Goal: Task Accomplishment & Management: Complete application form

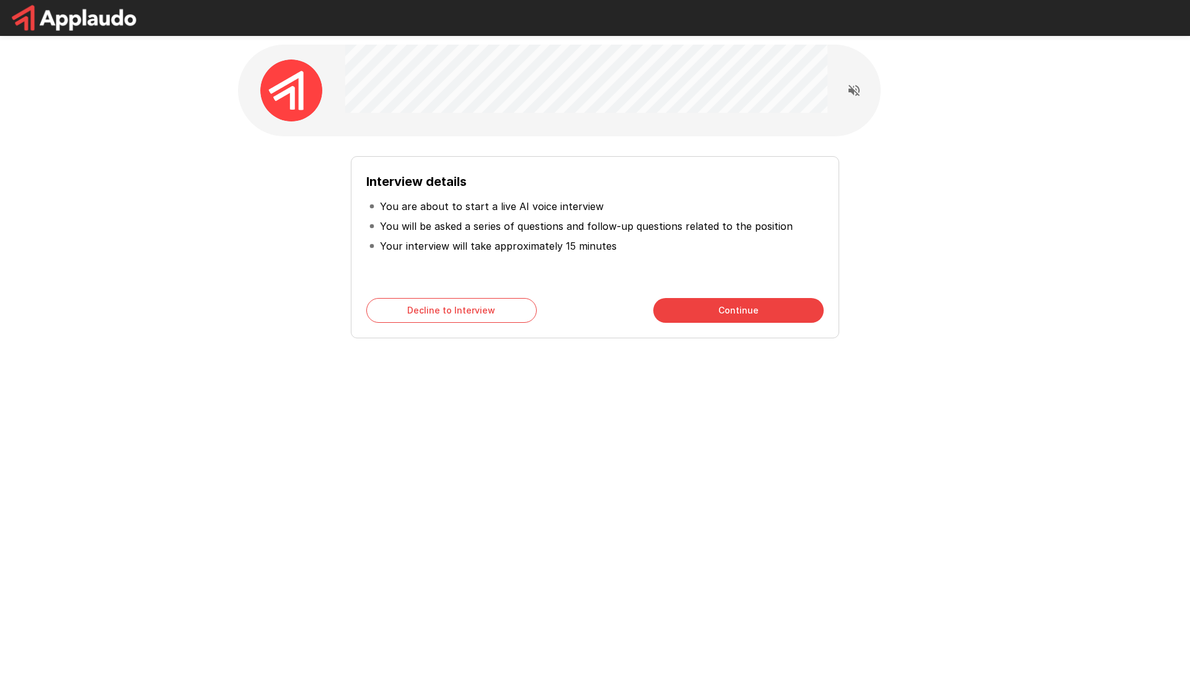
click at [664, 314] on button "Continue" at bounding box center [738, 310] width 170 height 25
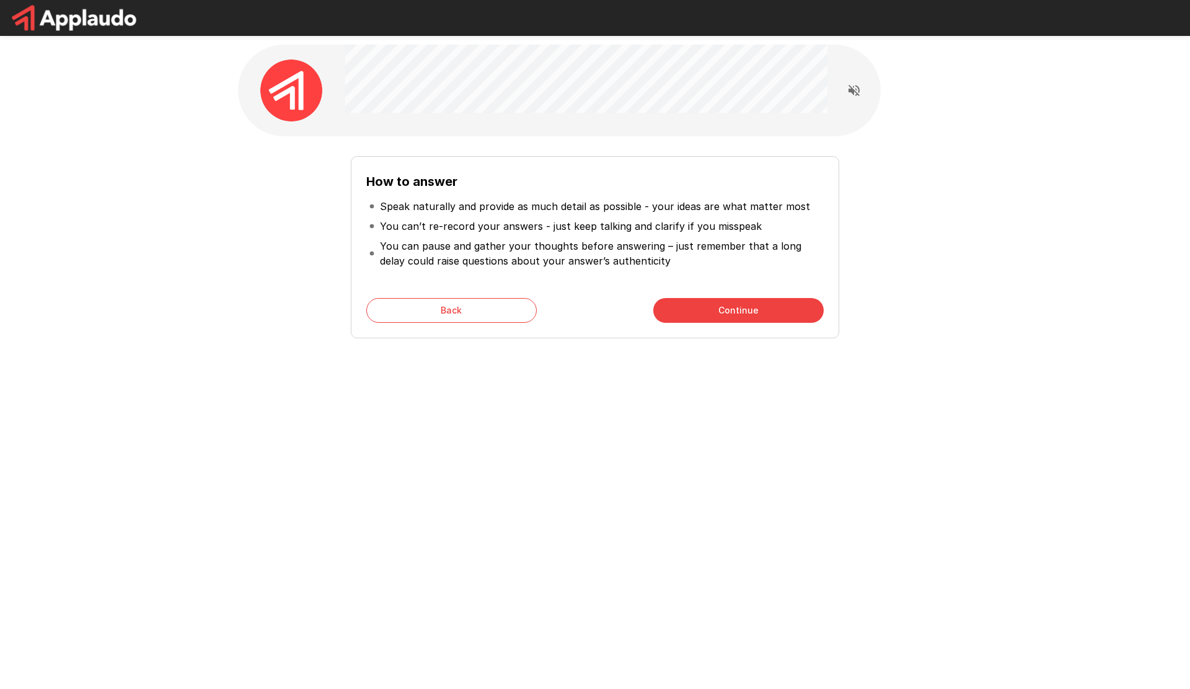
click at [664, 314] on button "Continue" at bounding box center [738, 310] width 170 height 25
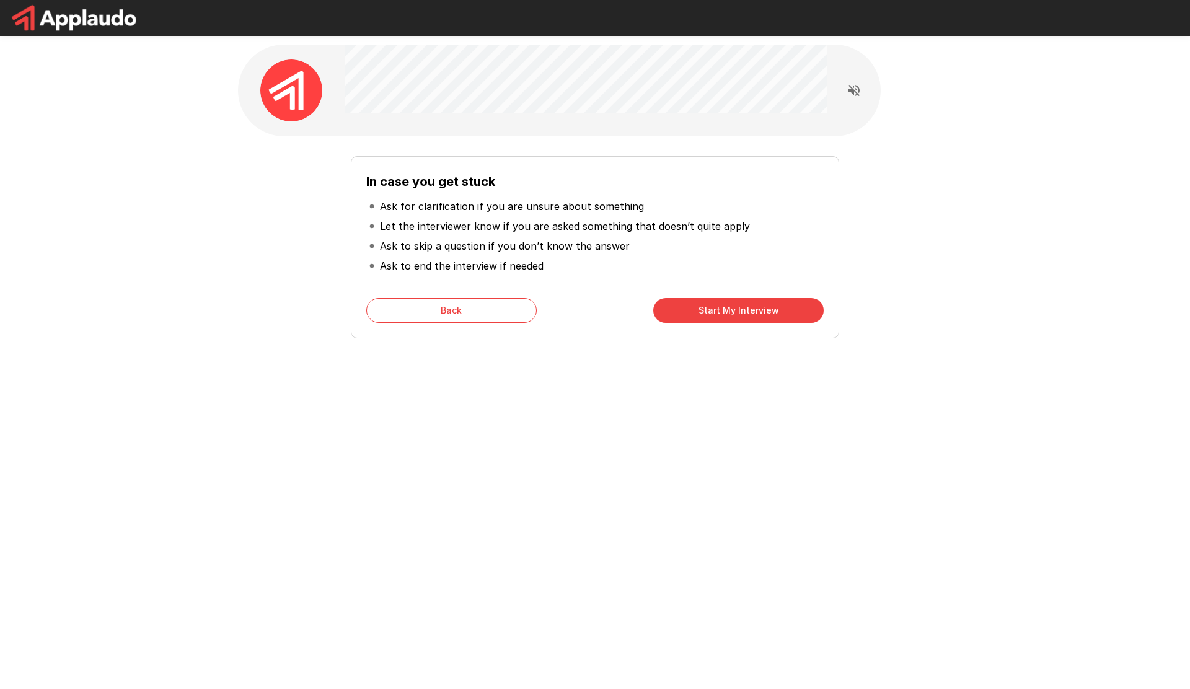
click at [664, 314] on button "Start My Interview" at bounding box center [738, 310] width 170 height 25
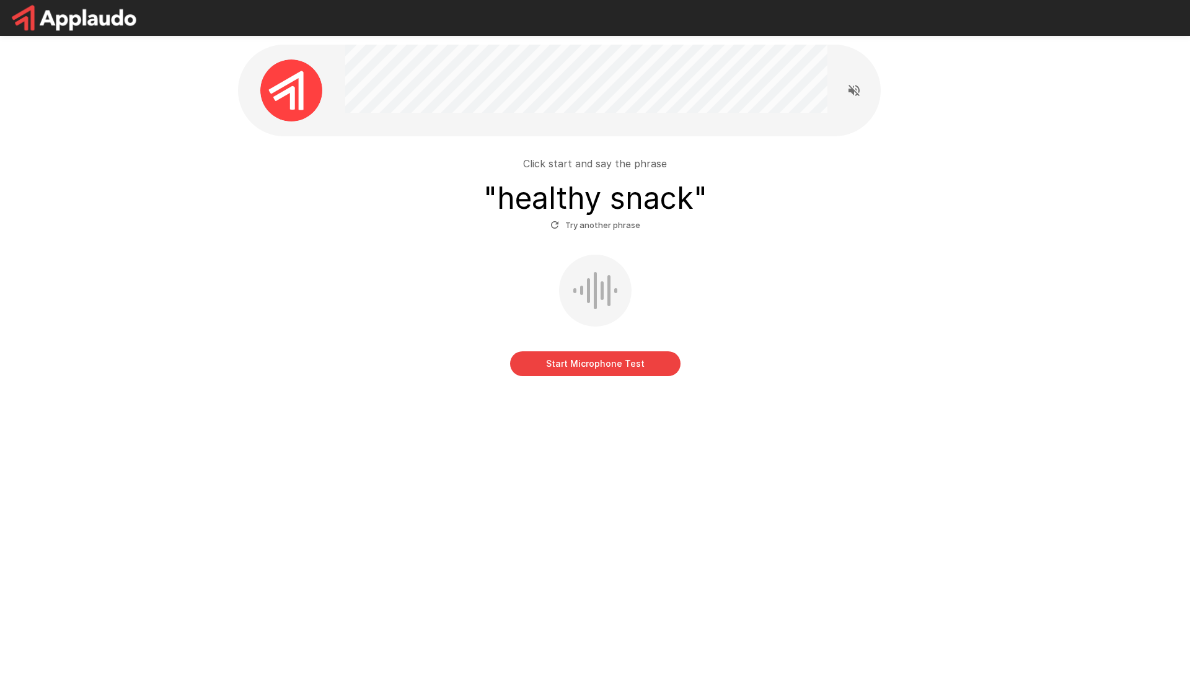
click at [592, 366] on button "Start Microphone Test" at bounding box center [595, 363] width 170 height 25
click at [592, 366] on button "Stop & Submit" at bounding box center [595, 363] width 170 height 25
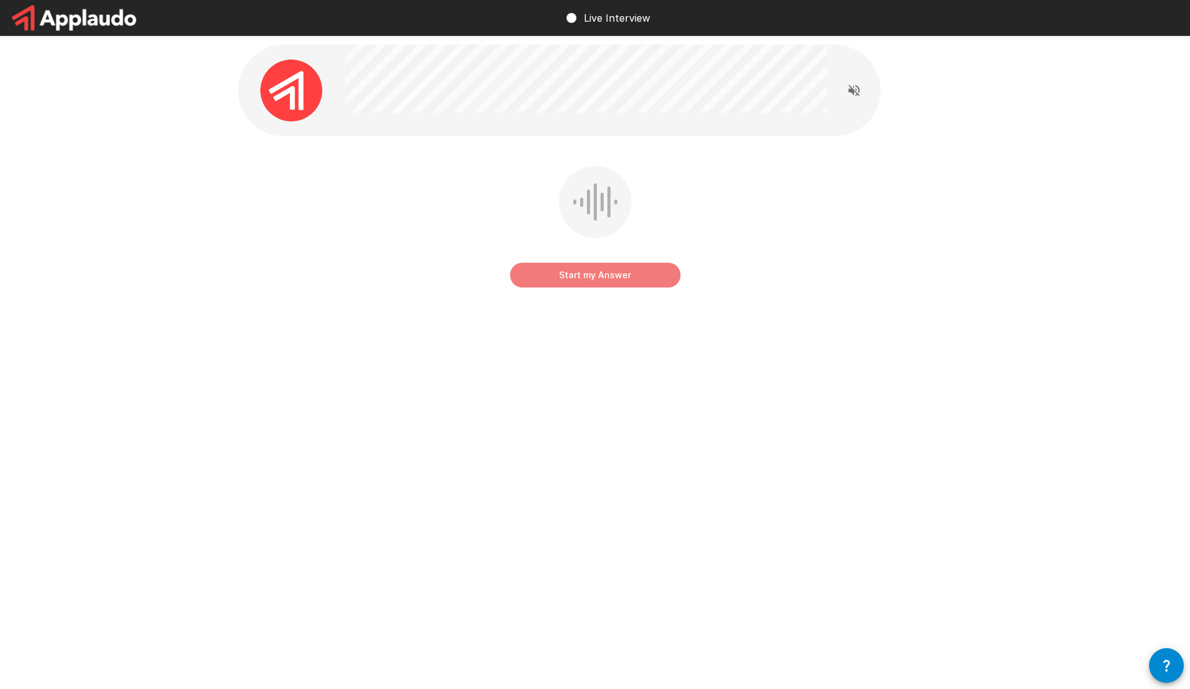
click at [563, 281] on button "Start my Answer" at bounding box center [595, 275] width 170 height 25
click at [563, 281] on button "Stop & Submit" at bounding box center [595, 275] width 170 height 25
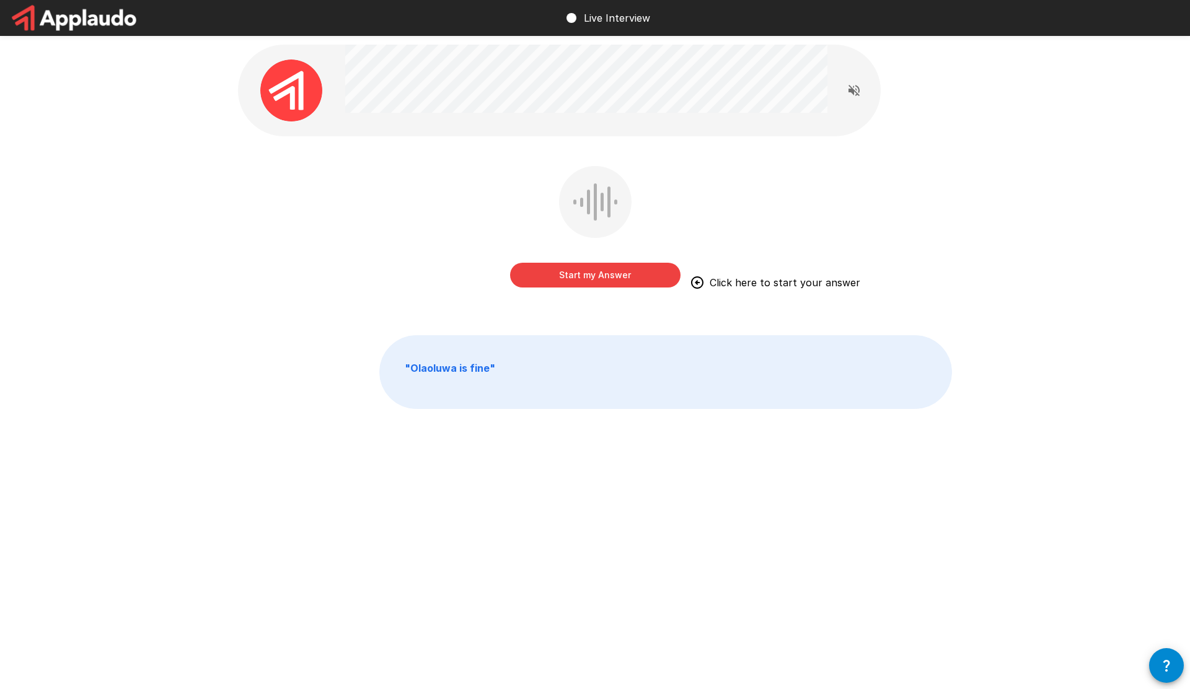
click at [631, 285] on button "Start my Answer" at bounding box center [595, 275] width 170 height 25
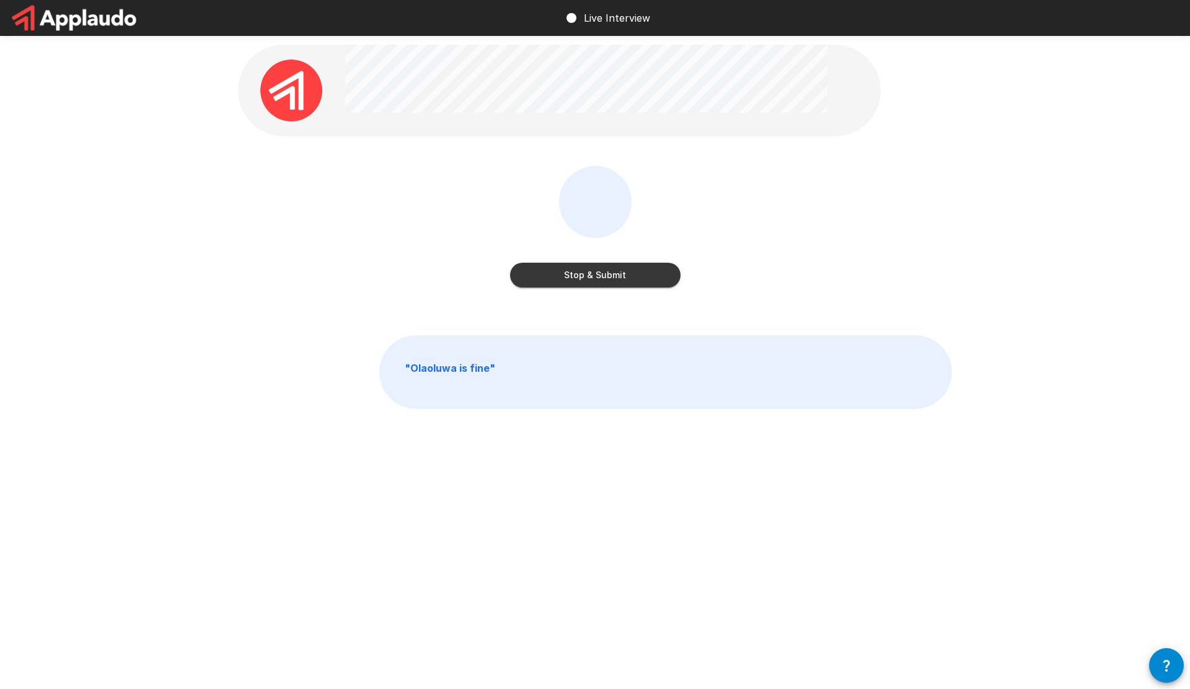
click at [562, 273] on button "Stop & Submit" at bounding box center [595, 275] width 170 height 25
click at [563, 275] on button "Start my Answer" at bounding box center [595, 275] width 170 height 25
click at [560, 278] on button "Stop & Submit" at bounding box center [595, 275] width 170 height 25
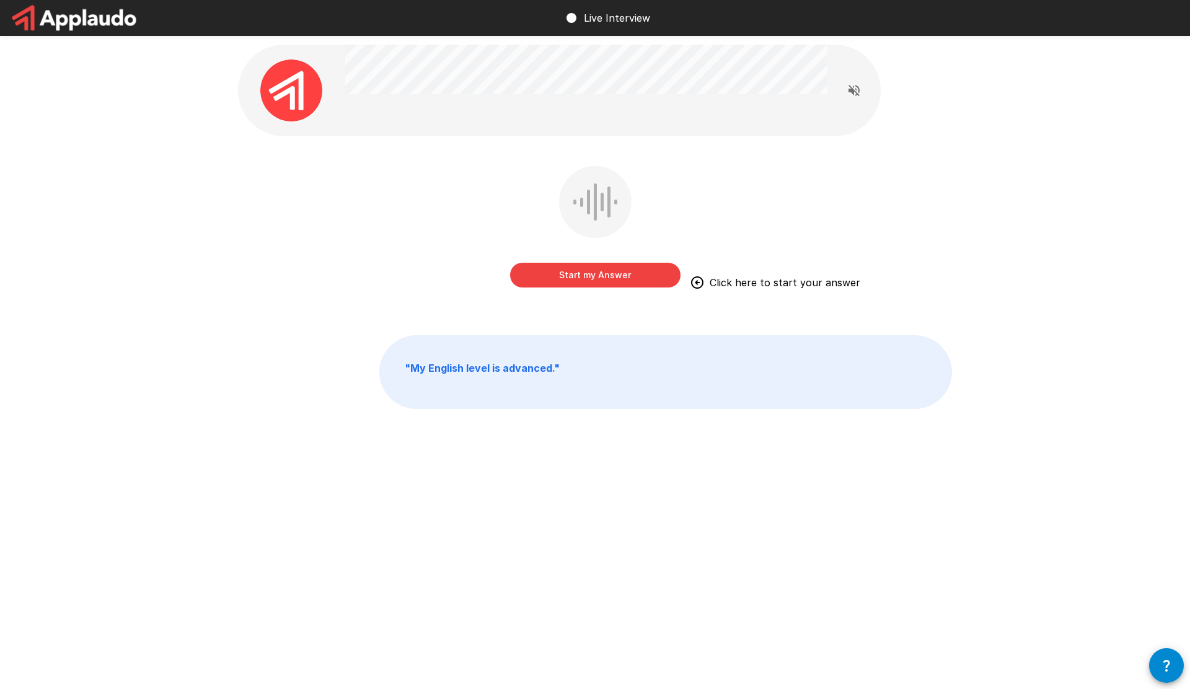
click at [655, 275] on button "Start my Answer" at bounding box center [595, 275] width 170 height 25
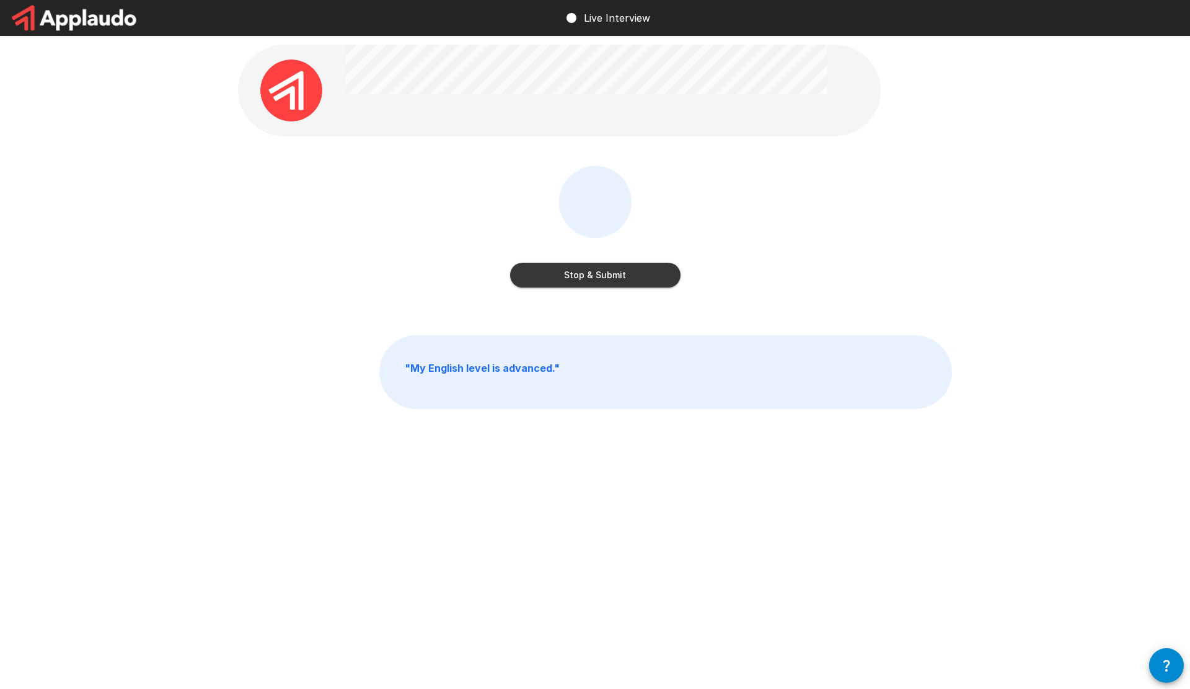
click at [666, 278] on button "Stop & Submit" at bounding box center [595, 275] width 170 height 25
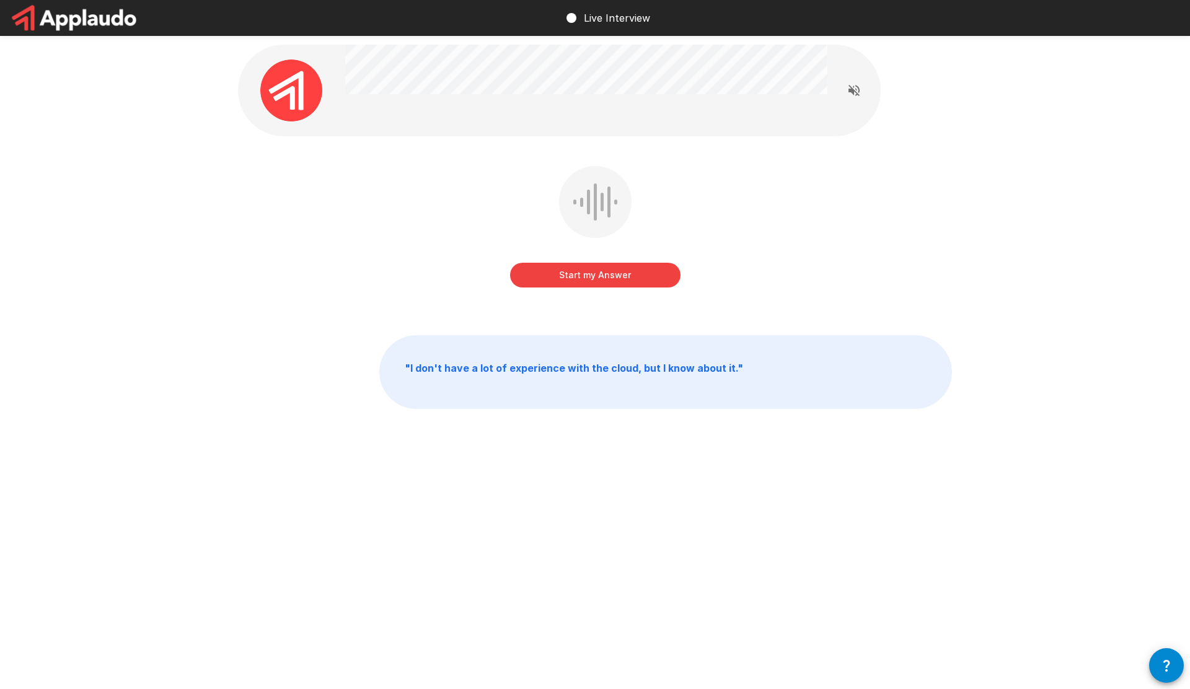
click at [598, 280] on button "Start my Answer" at bounding box center [595, 275] width 170 height 25
click at [649, 272] on button "Stop & Submit" at bounding box center [595, 275] width 170 height 25
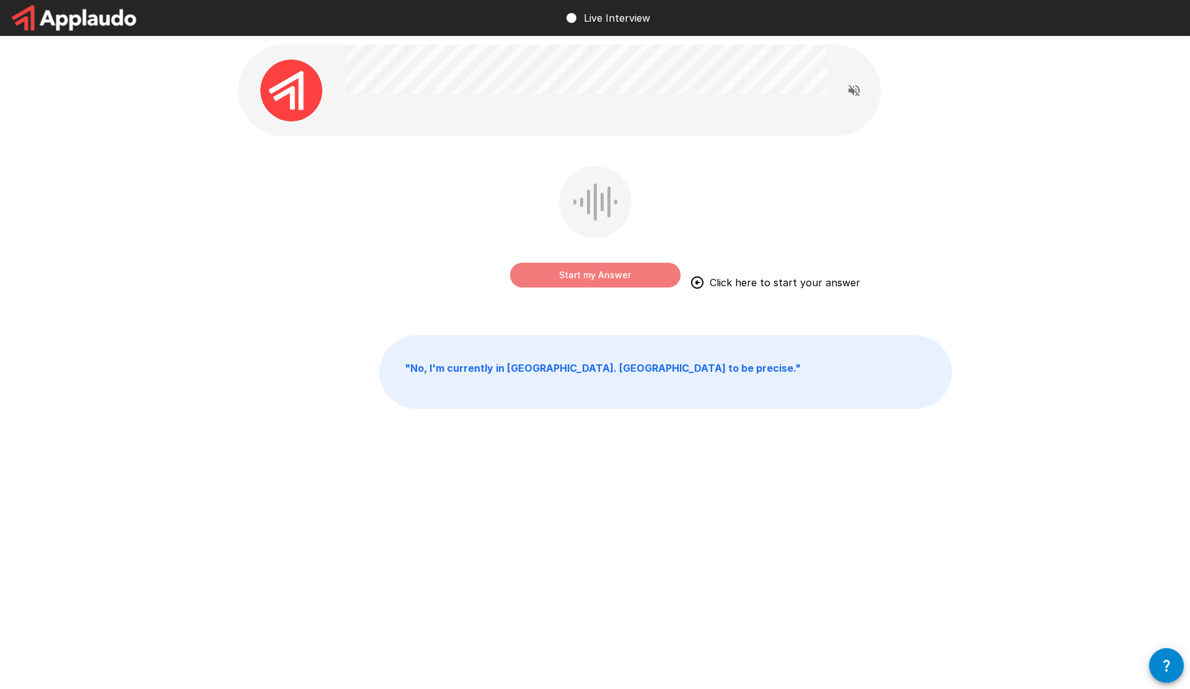
click at [564, 276] on button "Start my Answer" at bounding box center [595, 275] width 170 height 25
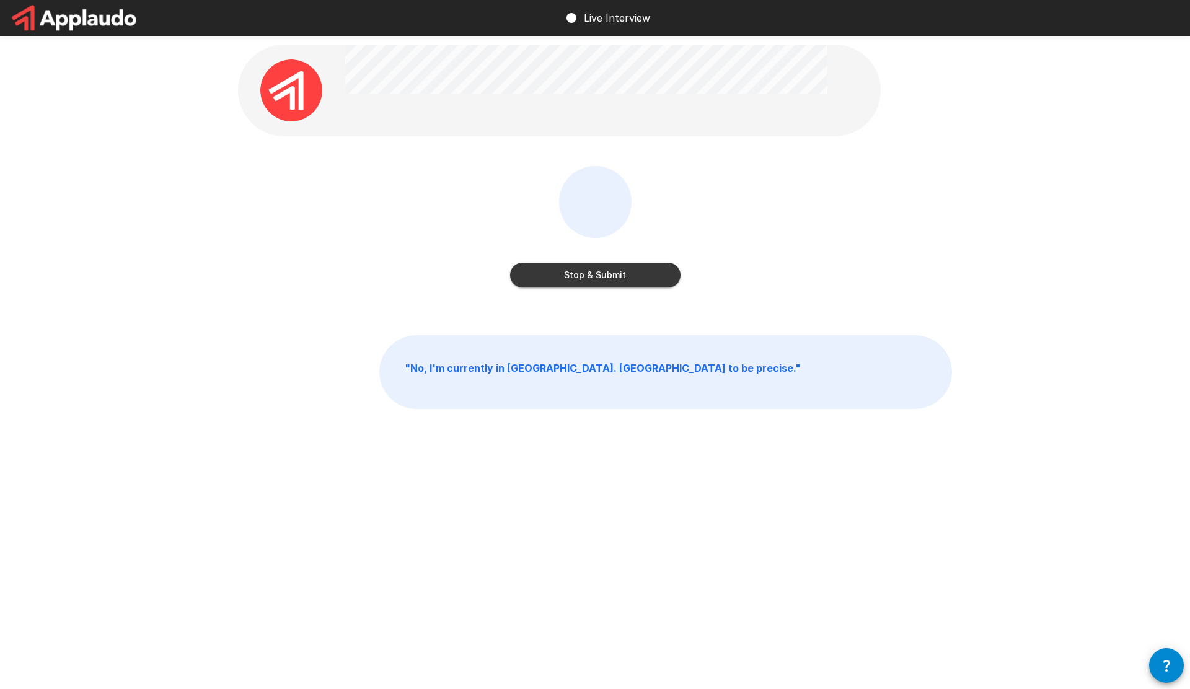
click at [564, 276] on button "Stop & Submit" at bounding box center [595, 275] width 170 height 25
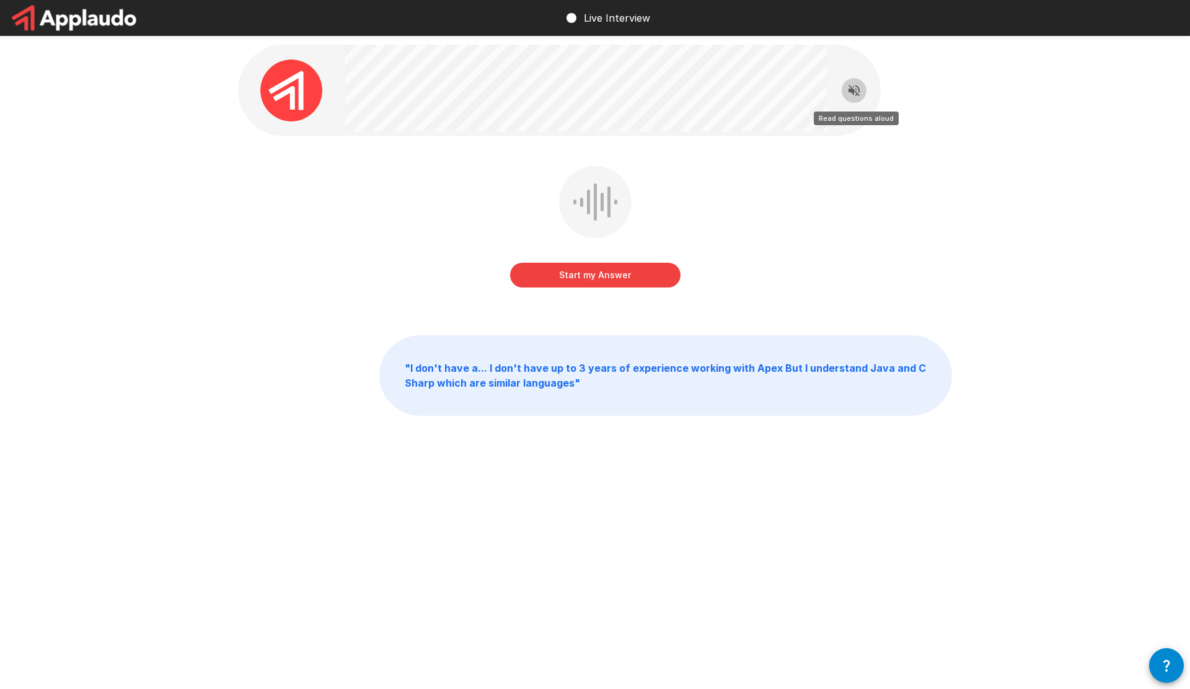
click at [853, 92] on icon "Read questions aloud" at bounding box center [853, 90] width 15 height 15
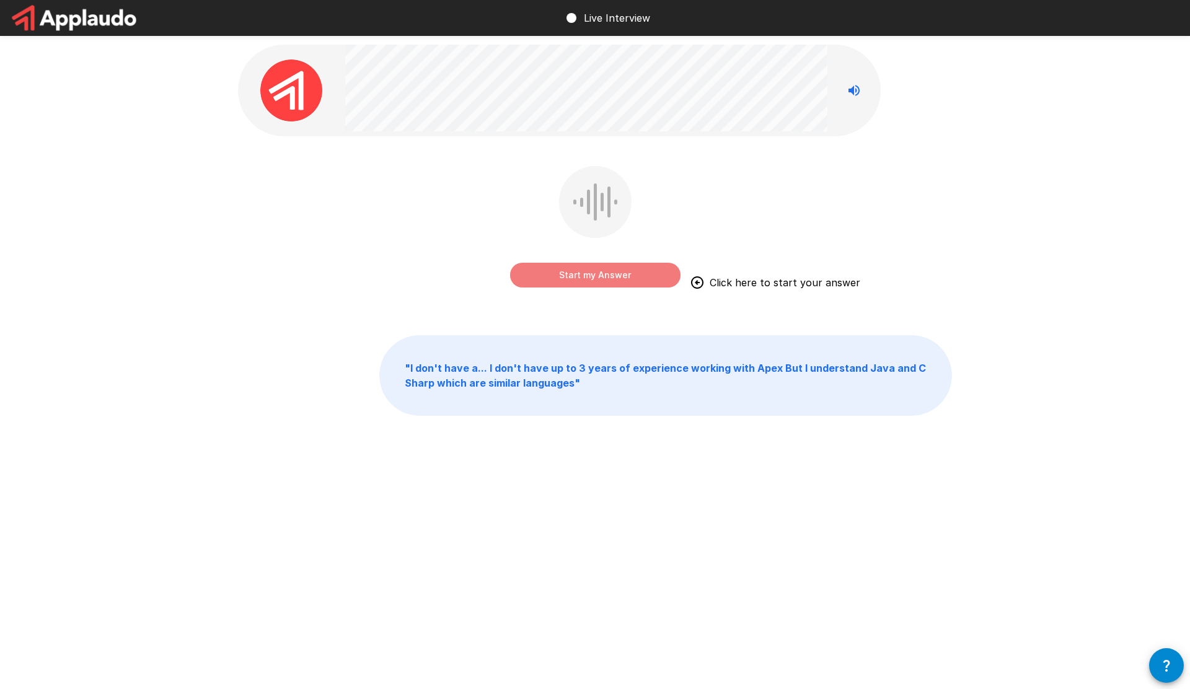
click at [596, 282] on button "Start my Answer" at bounding box center [595, 275] width 170 height 25
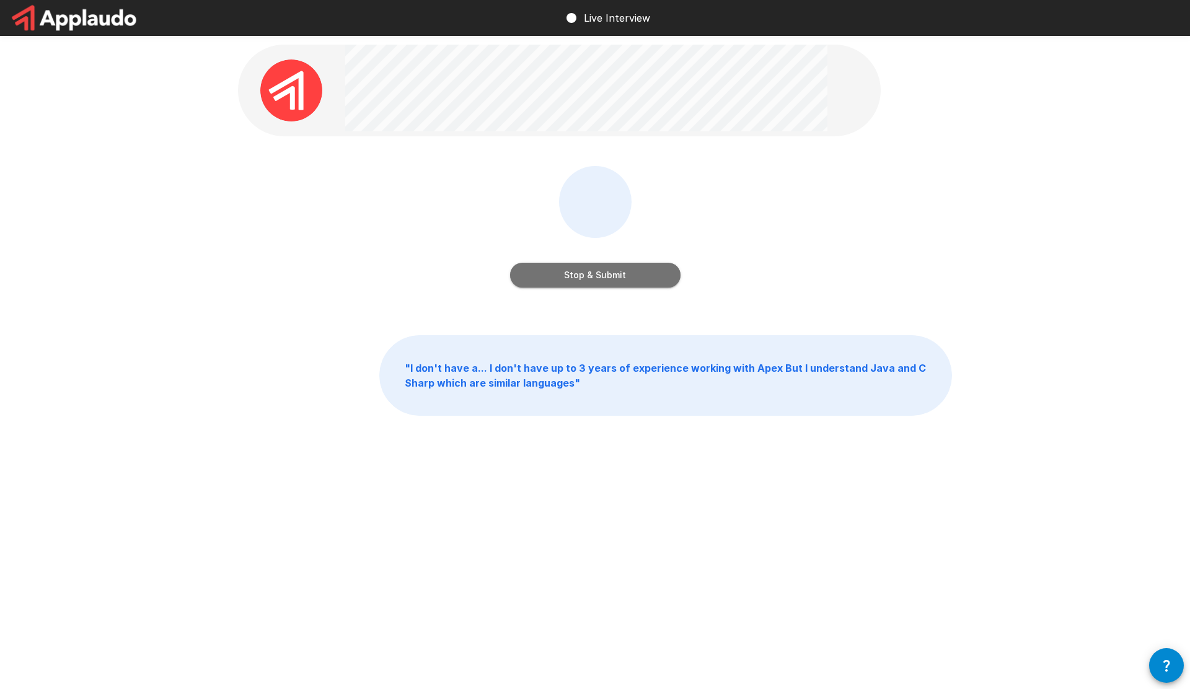
click at [596, 282] on button "Stop & Submit" at bounding box center [595, 275] width 170 height 25
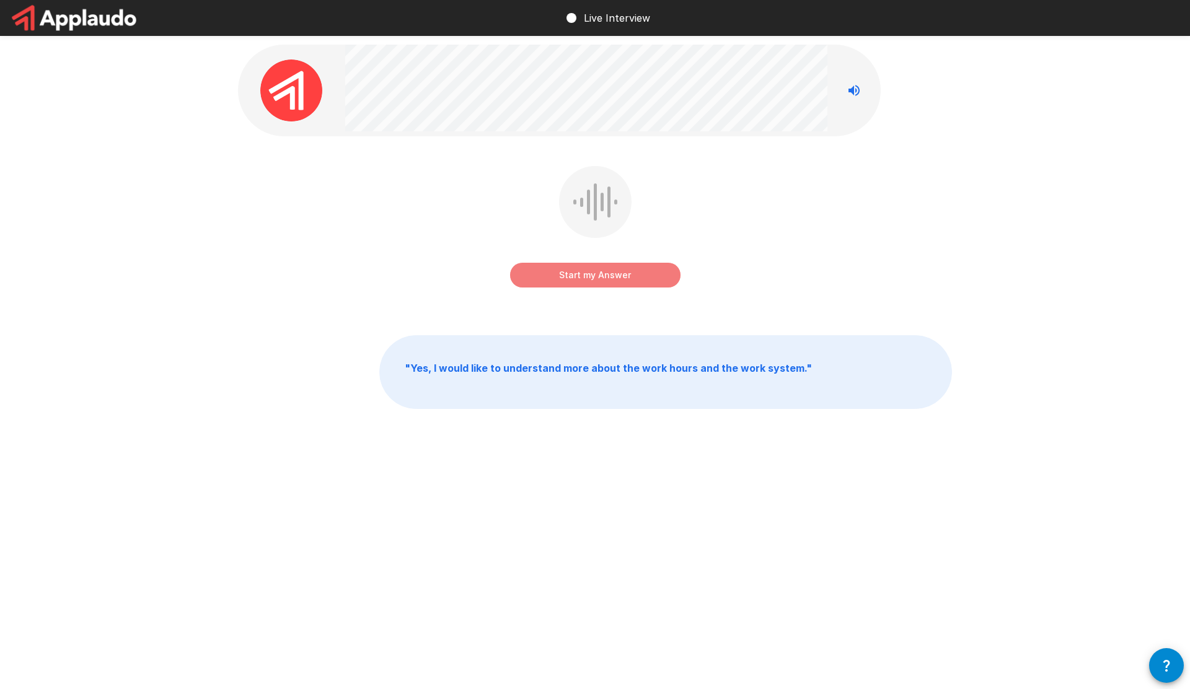
click at [596, 282] on button "Start my Answer" at bounding box center [595, 275] width 170 height 25
click at [596, 282] on button "Stop & Submit" at bounding box center [595, 275] width 170 height 25
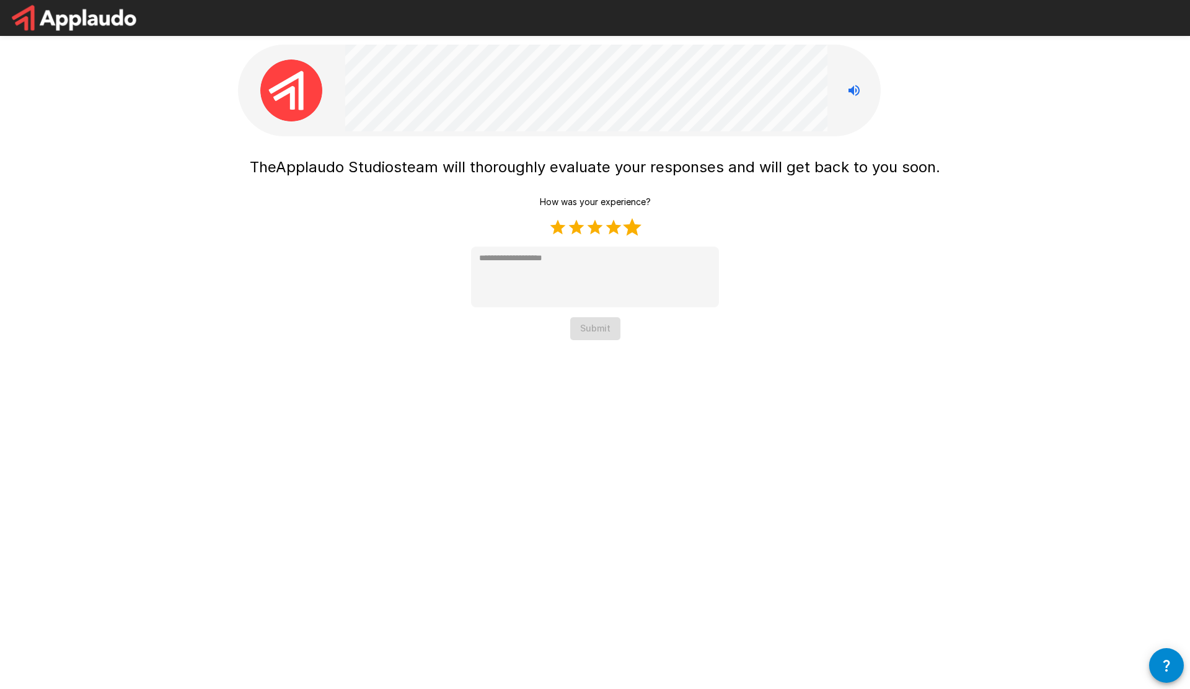
click at [630, 228] on label "5 Stars" at bounding box center [632, 227] width 19 height 19
type textarea "*"
click at [596, 329] on button "Submit" at bounding box center [595, 328] width 50 height 23
